Goal: Find specific page/section: Find specific page/section

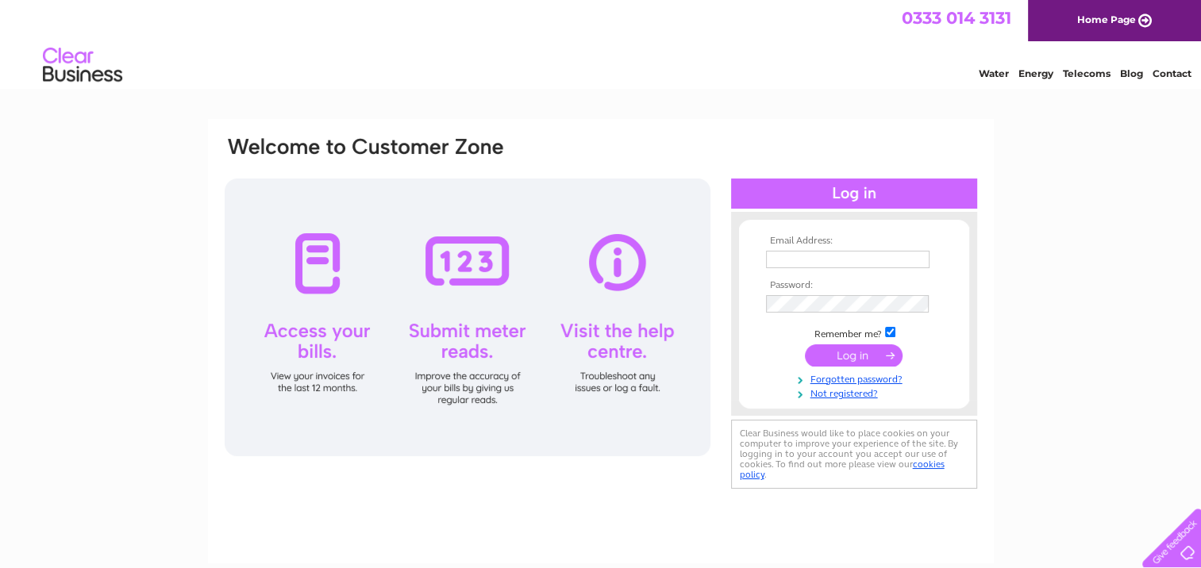
type input "[EMAIL_ADDRESS][DOMAIN_NAME]"
click at [885, 356] on input "submit" at bounding box center [854, 355] width 98 height 22
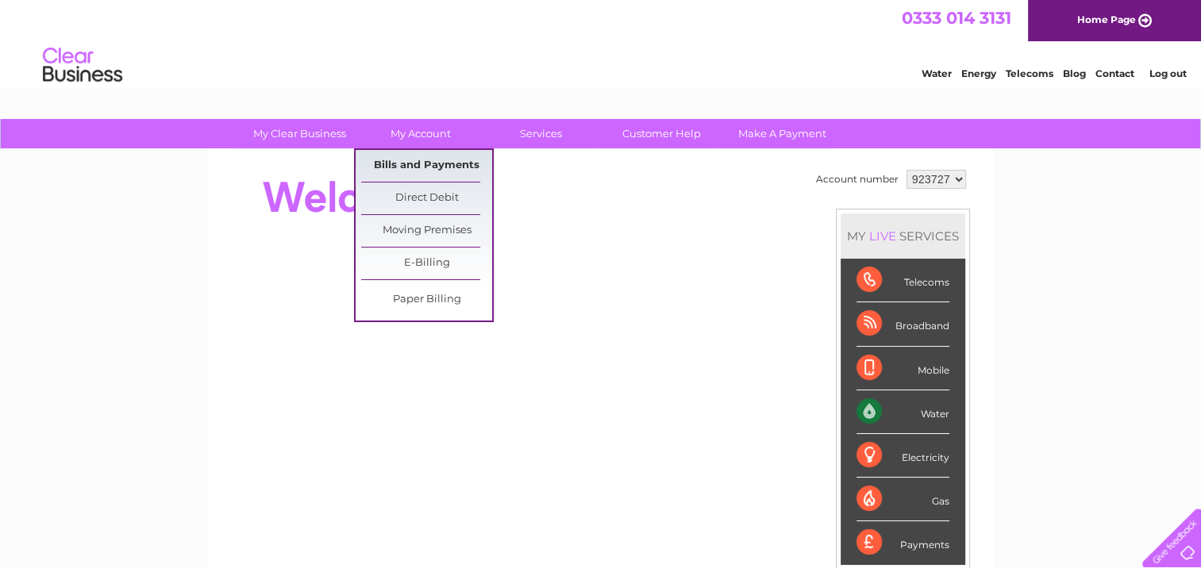
click at [425, 163] on link "Bills and Payments" at bounding box center [426, 166] width 131 height 32
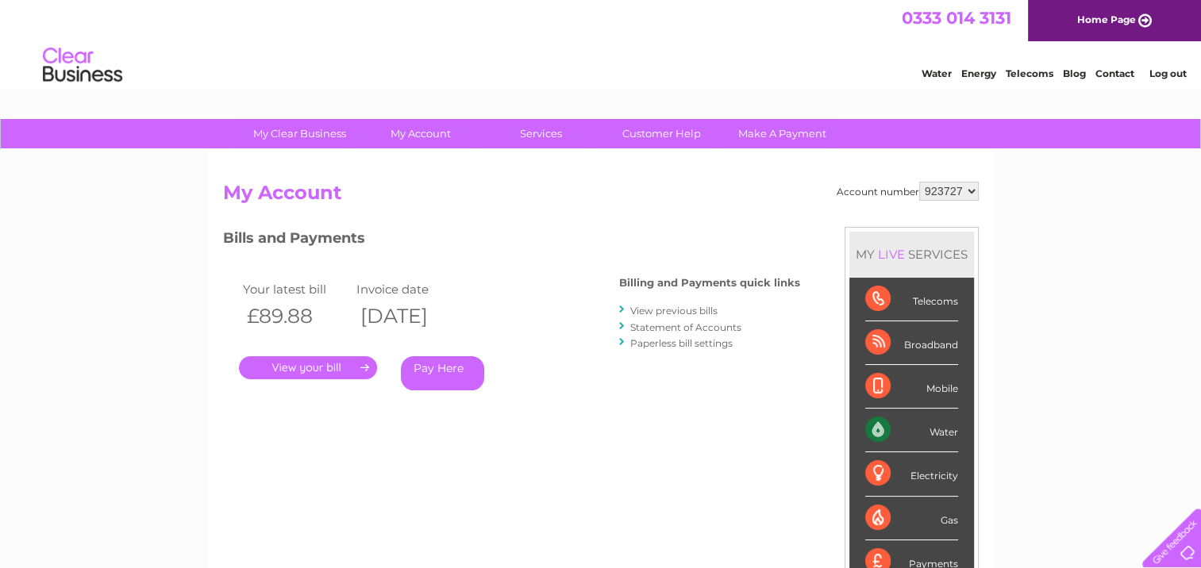
click at [344, 363] on link "." at bounding box center [308, 367] width 138 height 23
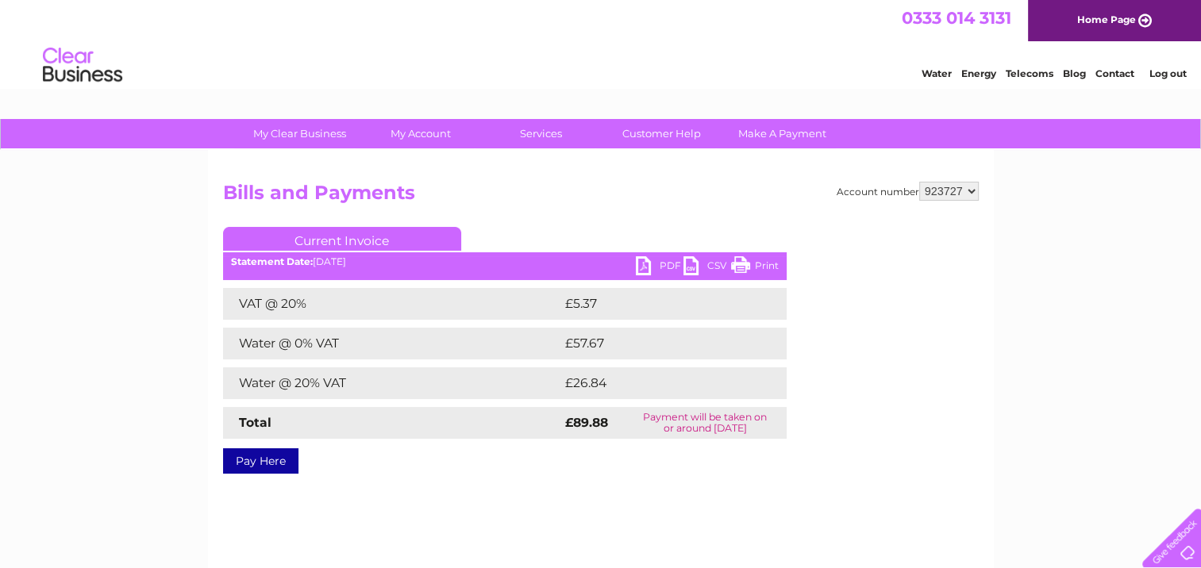
click at [654, 258] on link "PDF" at bounding box center [660, 267] width 48 height 23
